Goal: Navigation & Orientation: Understand site structure

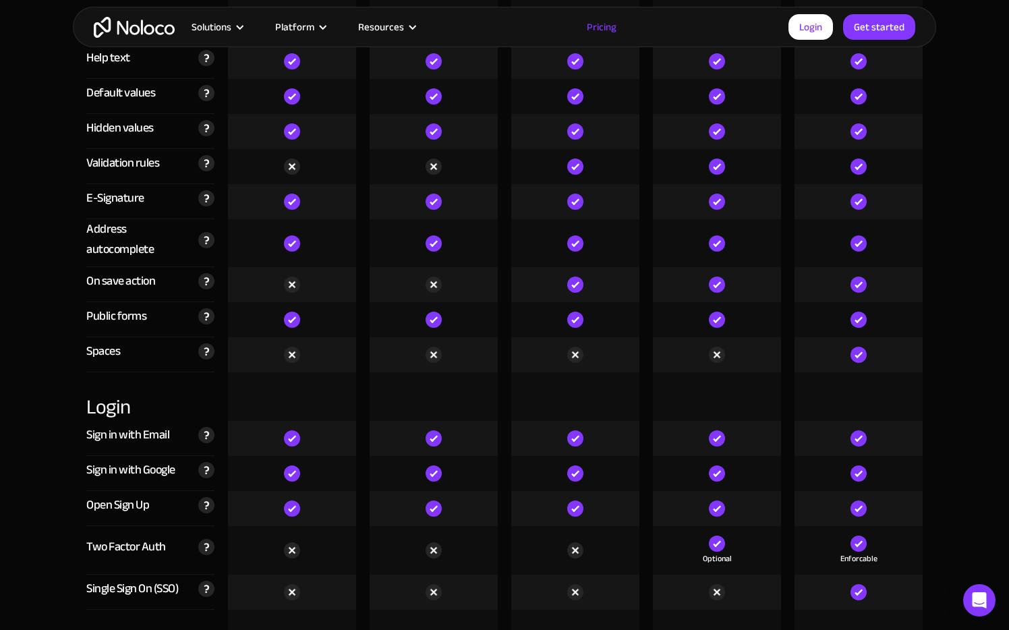
scroll to position [4020, 0]
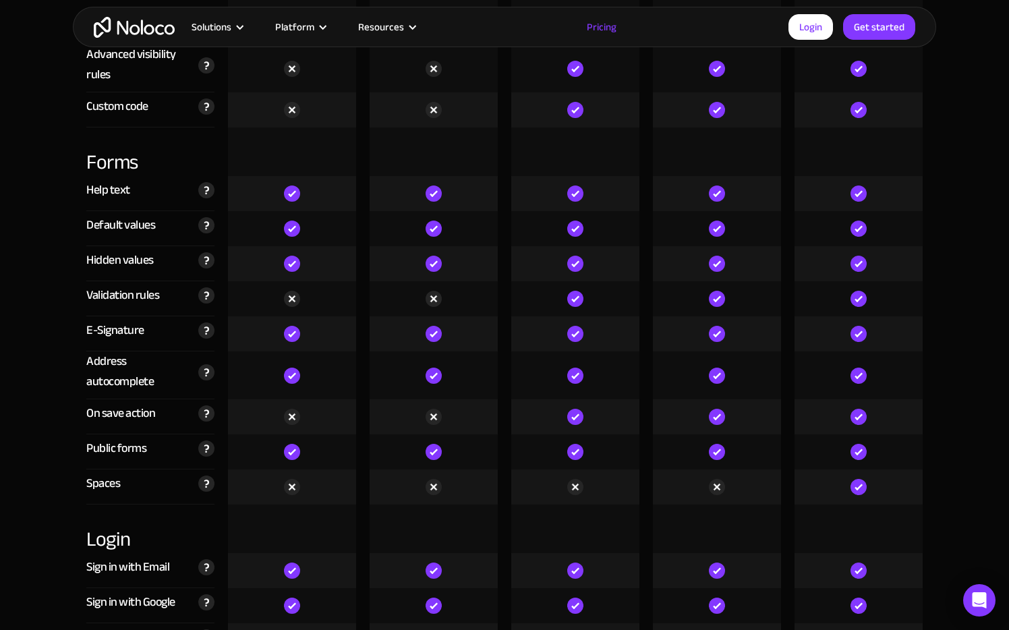
click at [144, 36] on img "home" at bounding box center [134, 27] width 81 height 21
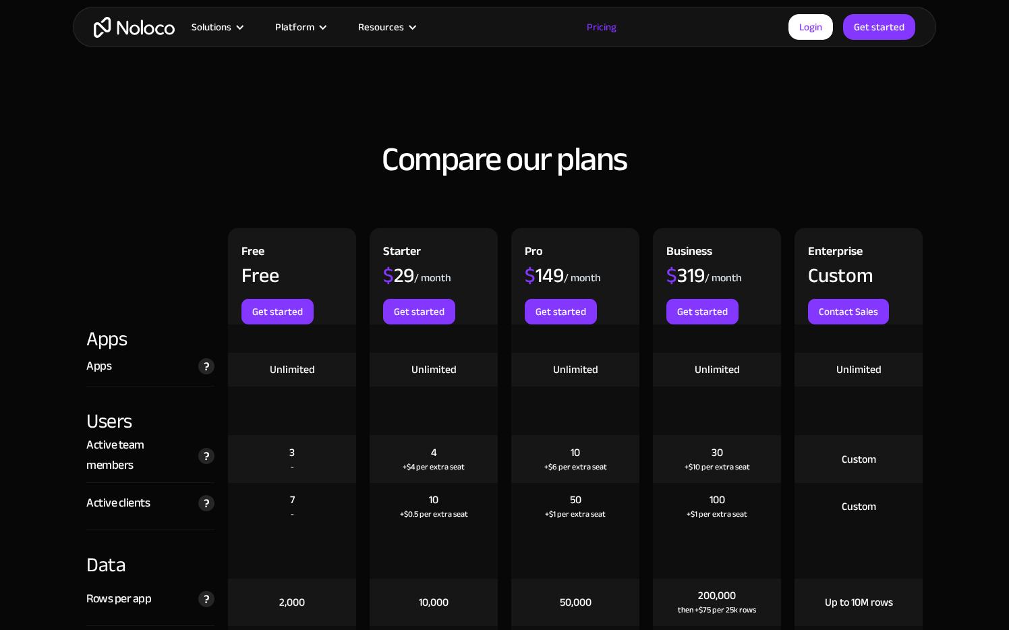
scroll to position [981, 0]
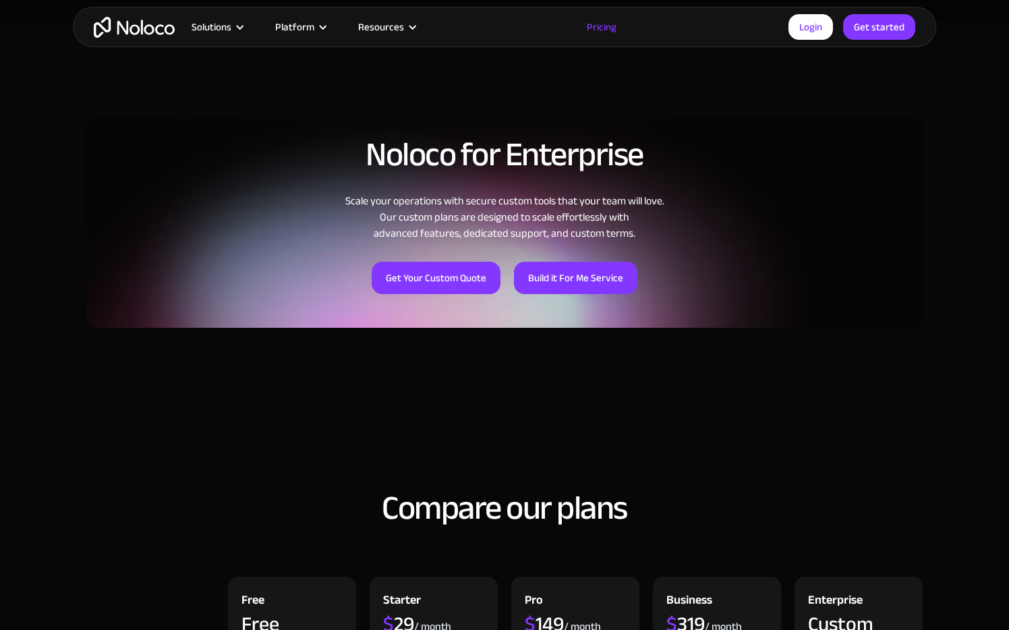
click at [143, 33] on img "home" at bounding box center [134, 27] width 81 height 21
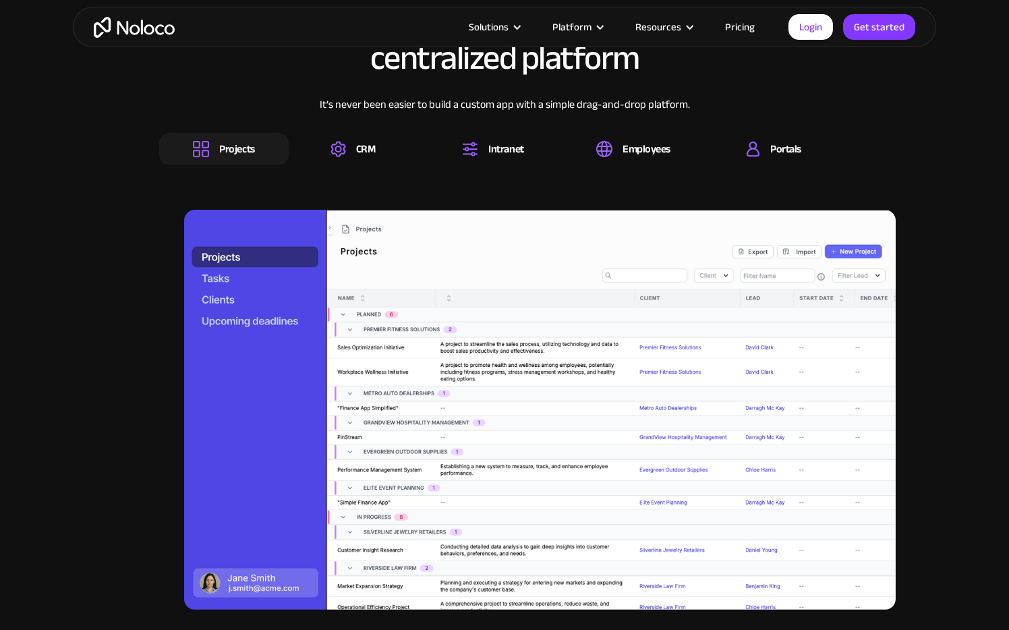
scroll to position [1349, 0]
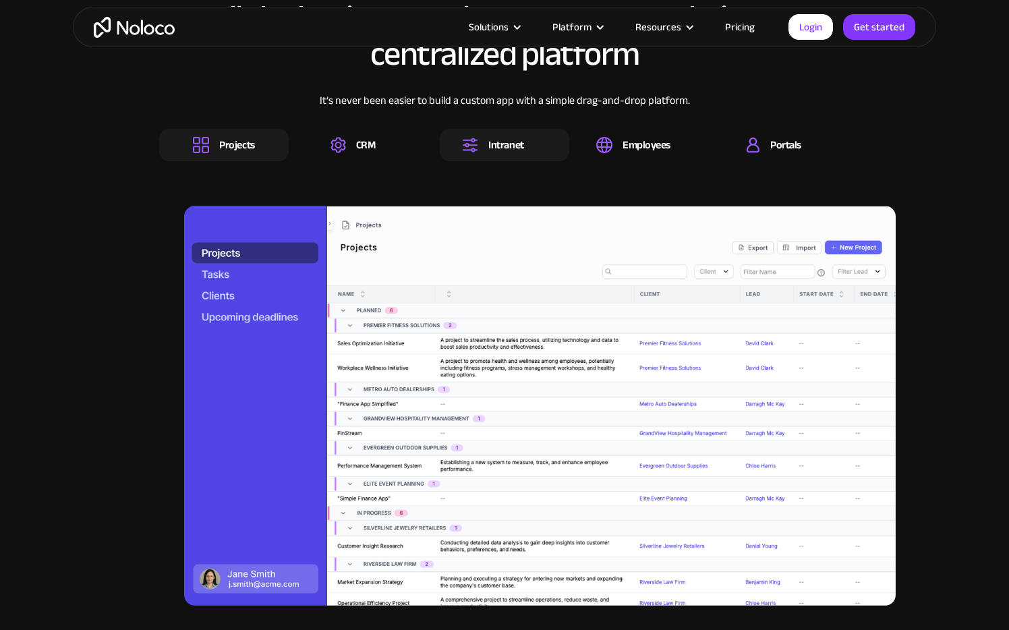
click at [506, 138] on div "Intranet" at bounding box center [505, 145] width 35 height 15
click at [230, 163] on div "All the business tools your team needs, in one centralized platform It’s never …" at bounding box center [504, 318] width 837 height 664
click at [230, 148] on div "Projects" at bounding box center [236, 145] width 35 height 15
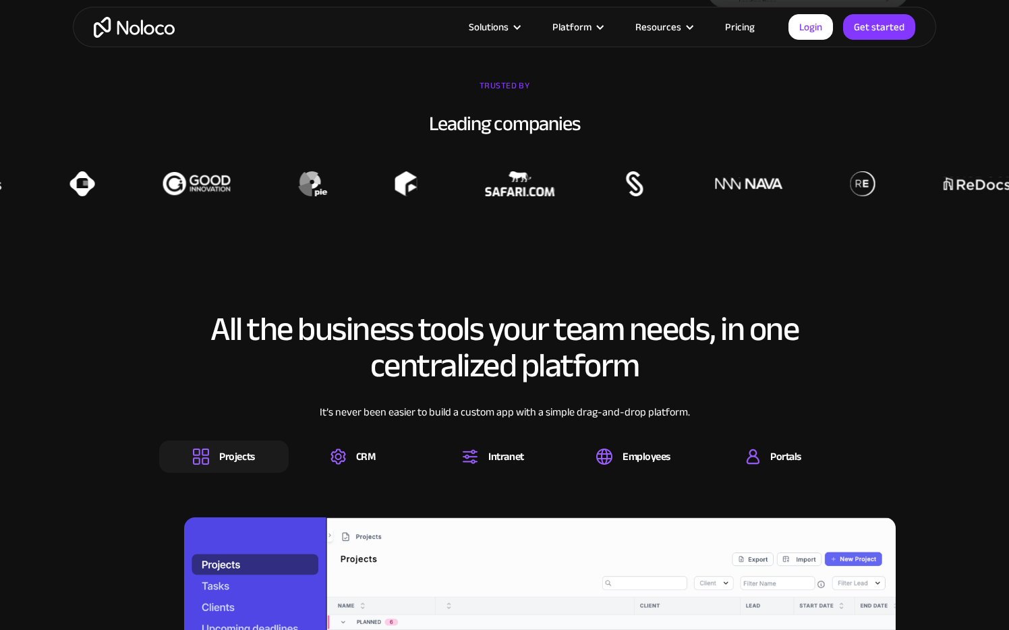
scroll to position [1034, 0]
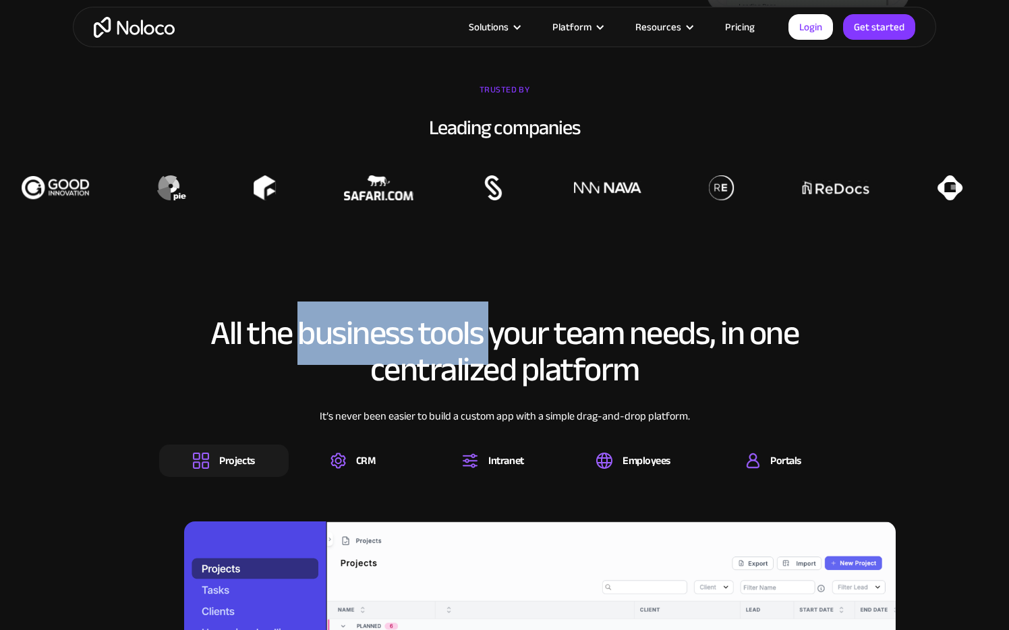
drag, startPoint x: 298, startPoint y: 334, endPoint x: 486, endPoint y: 325, distance: 189.1
click at [486, 325] on h2 "All the business tools your team needs, in one centralized platform" at bounding box center [504, 351] width 691 height 73
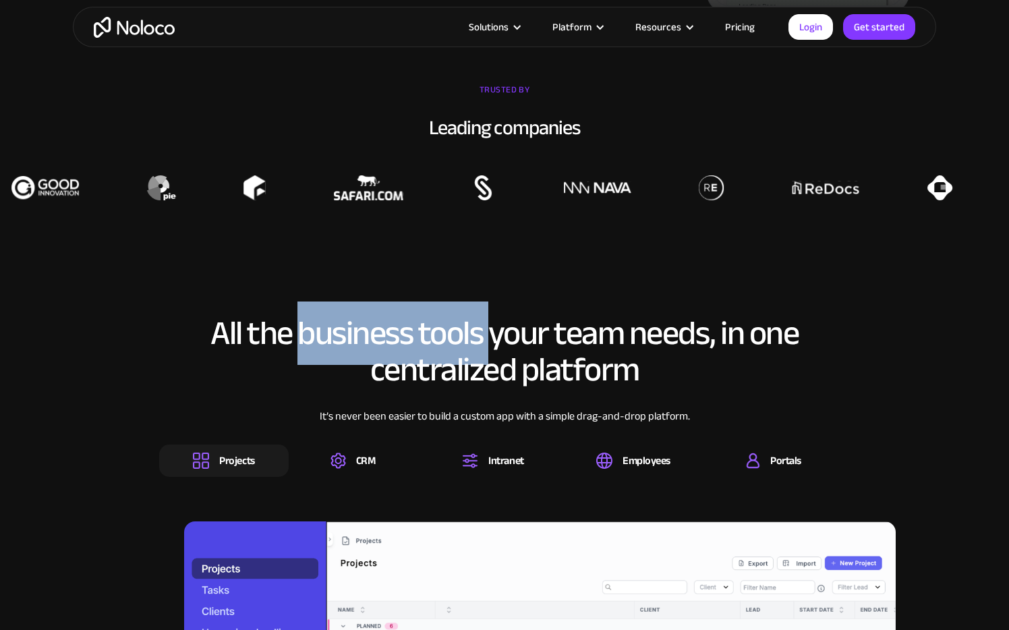
copy h2 "business tools"
